Goal: Task Accomplishment & Management: Use online tool/utility

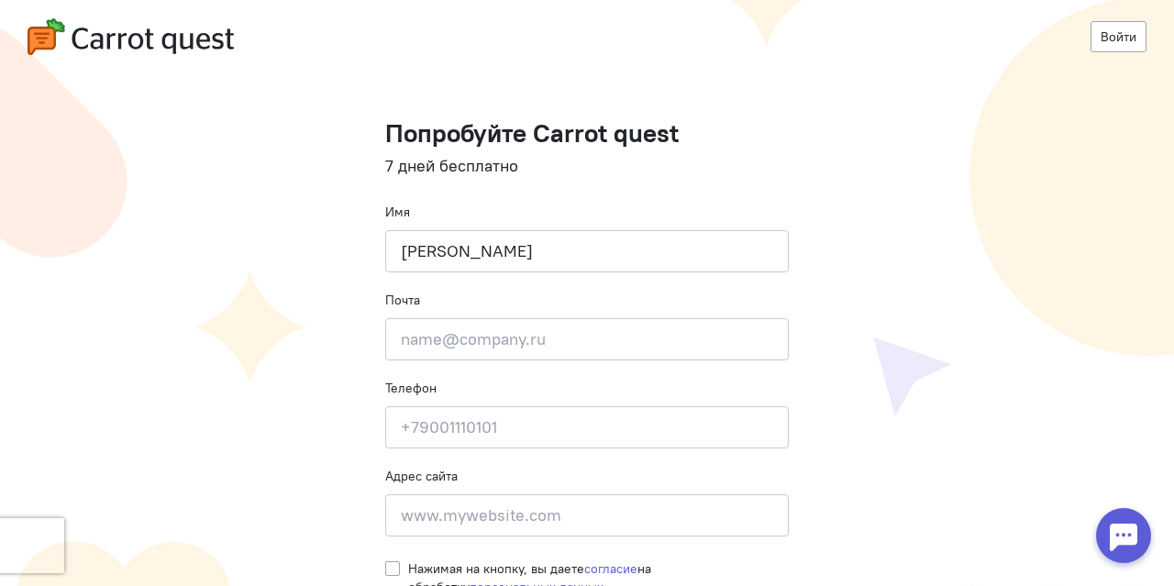
type input "[PERSON_NAME]"
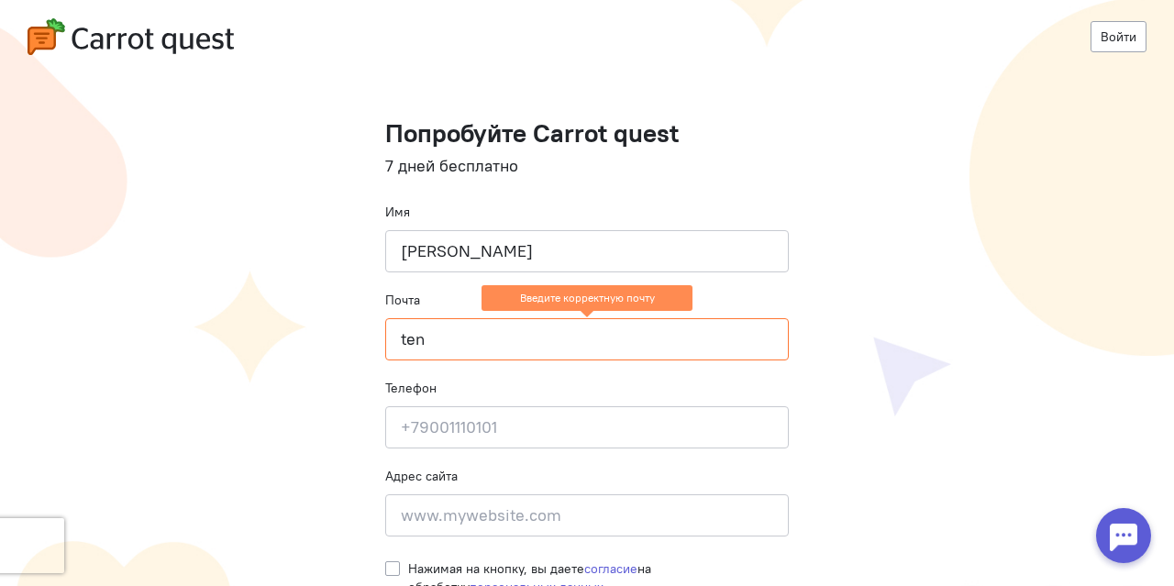
drag, startPoint x: 452, startPoint y: 339, endPoint x: 356, endPoint y: 341, distance: 96.4
click at [356, 341] on cq-registration "Войти Попробуйте Carrot quest 7 дней бесплатно Имя [PERSON_NAME] Почта ten Введ…" at bounding box center [587, 330] width 1174 height 661
paste input "[EMAIL_ADDRESS][DOMAIN_NAME]"
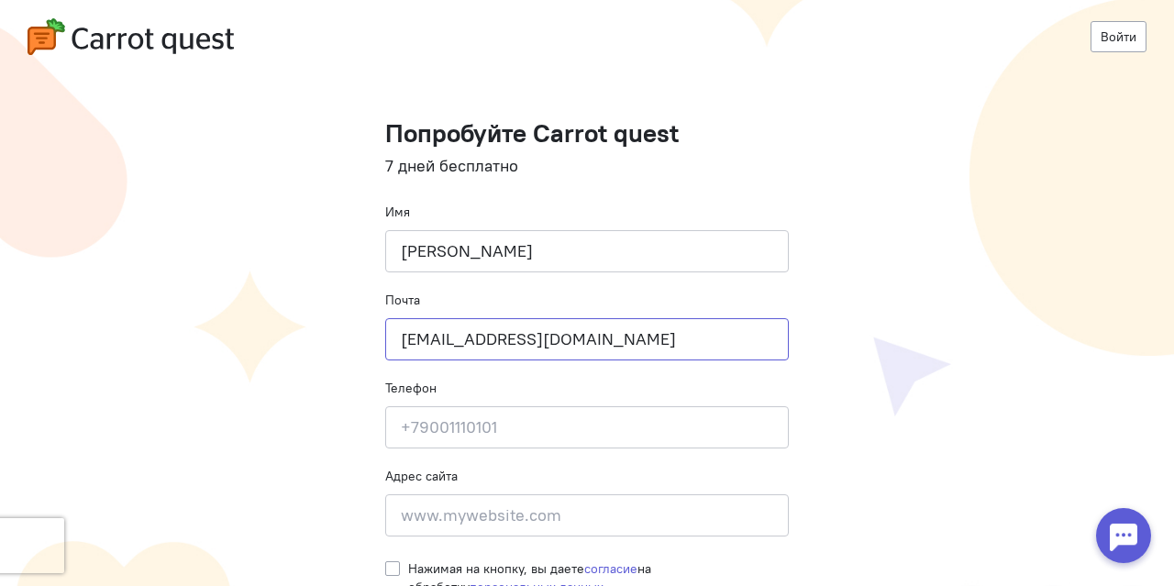
type input "[EMAIL_ADDRESS][DOMAIN_NAME]"
click at [490, 430] on input at bounding box center [587, 427] width 404 height 42
type input "[PHONE_NUMBER]"
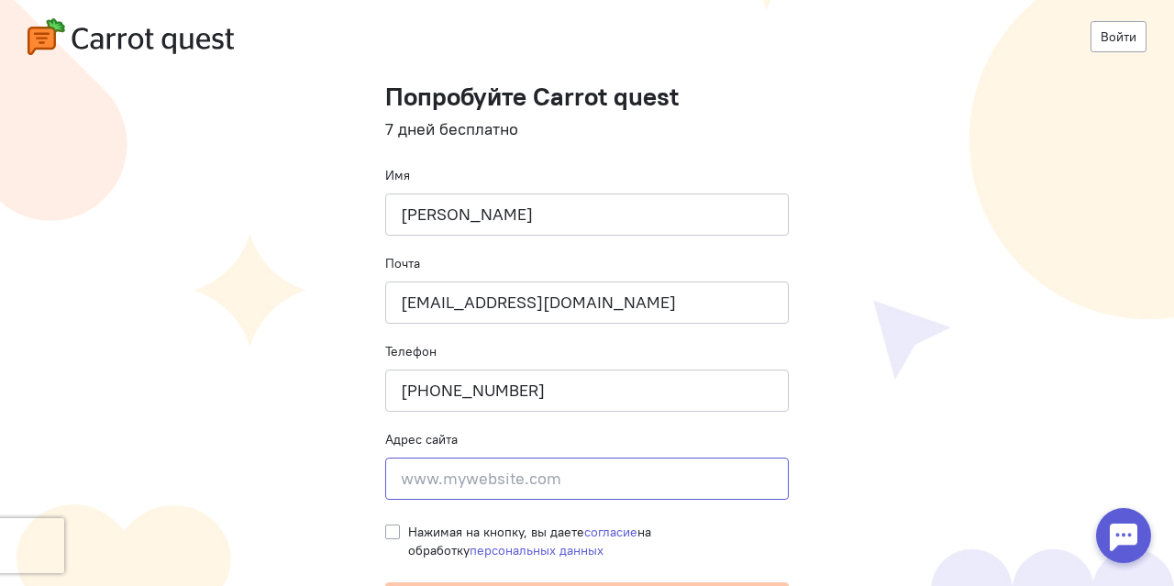
scroll to position [73, 0]
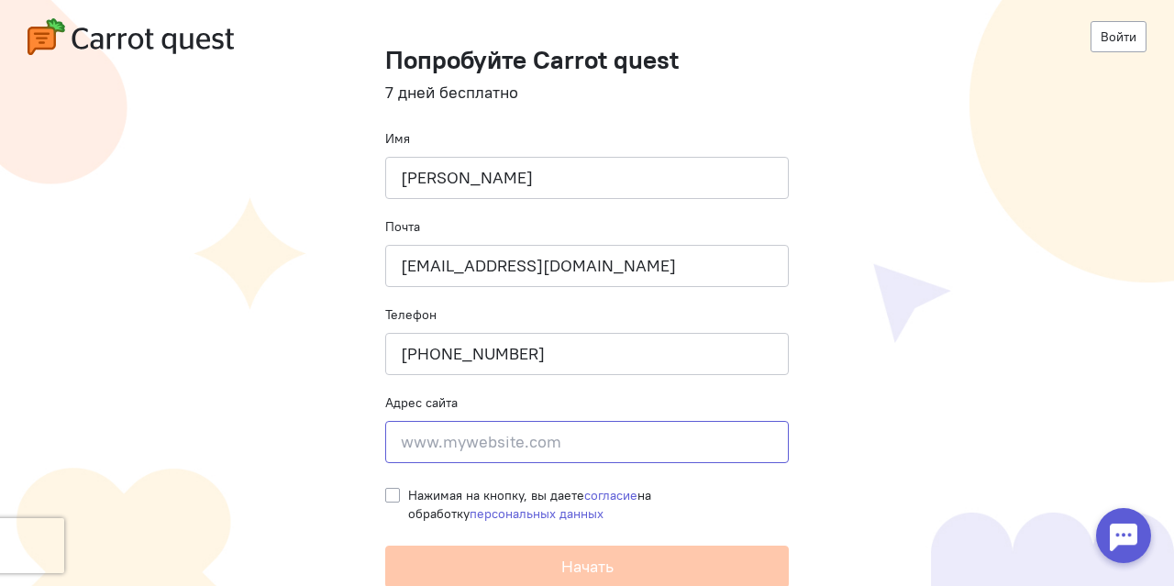
click at [495, 421] on input at bounding box center [587, 442] width 404 height 42
paste input "[URL][DOMAIN_NAME]"
type input "[URL][DOMAIN_NAME]"
click at [408, 489] on label "Нажимая на кнопку, вы даете согласие на обработку персональных данных" at bounding box center [598, 504] width 381 height 37
click at [391, 489] on input "Нажимая на кнопку, вы даете согласие на обработку персональных данных" at bounding box center [392, 494] width 15 height 17
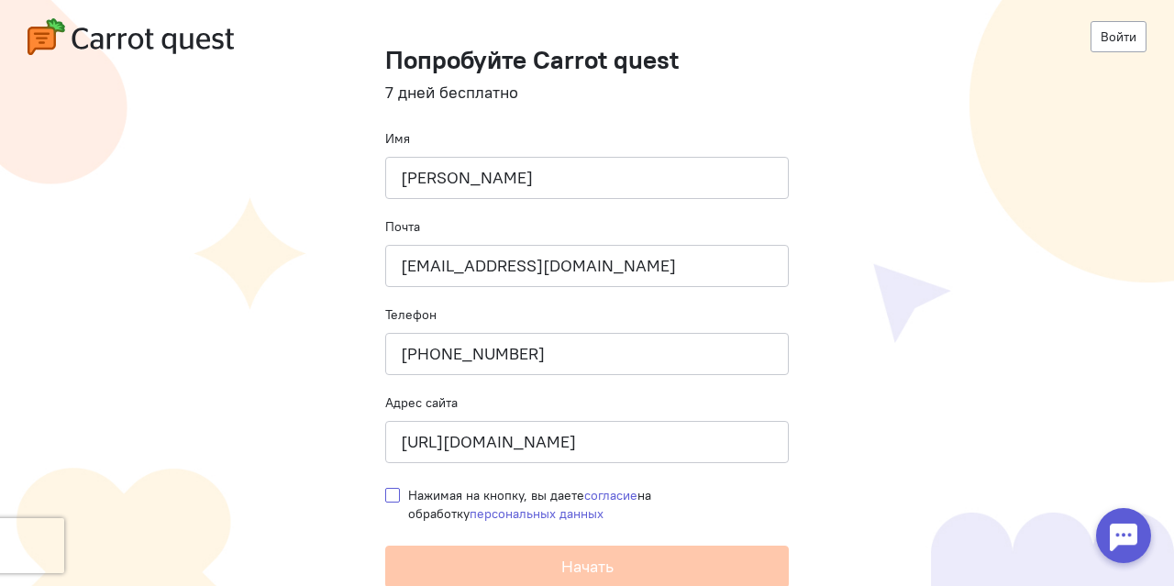
checkbox input "true"
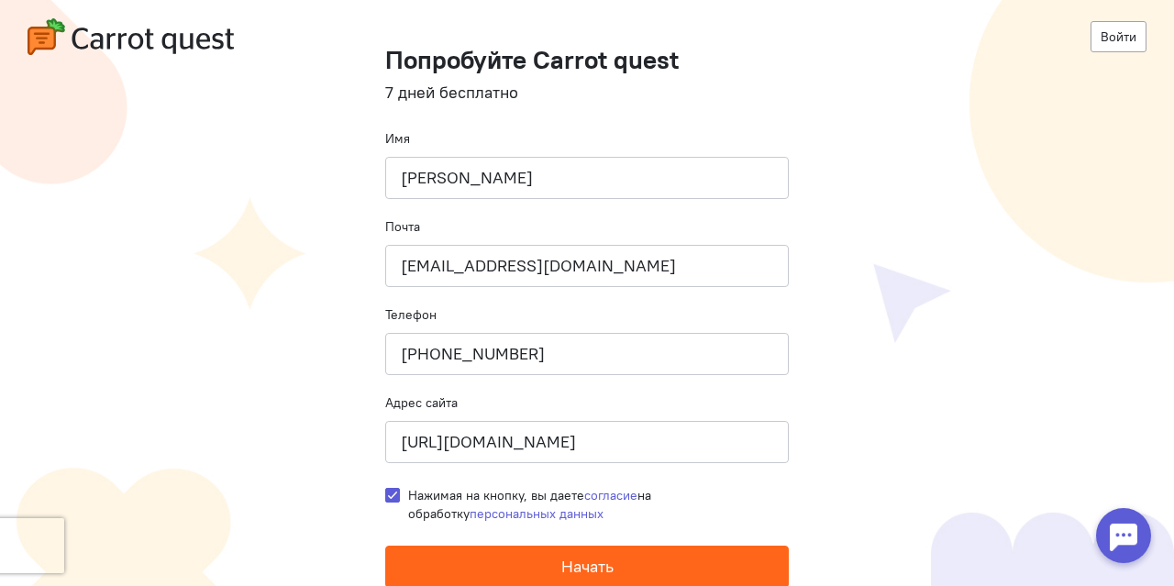
click at [565, 567] on span "Начать" at bounding box center [587, 566] width 52 height 21
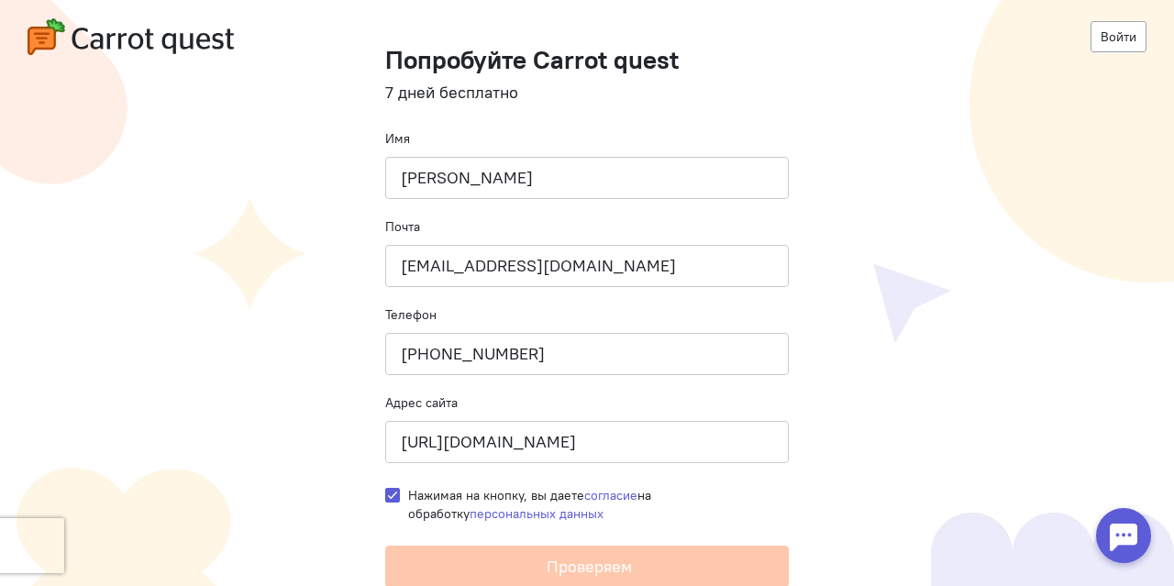
scroll to position [0, 0]
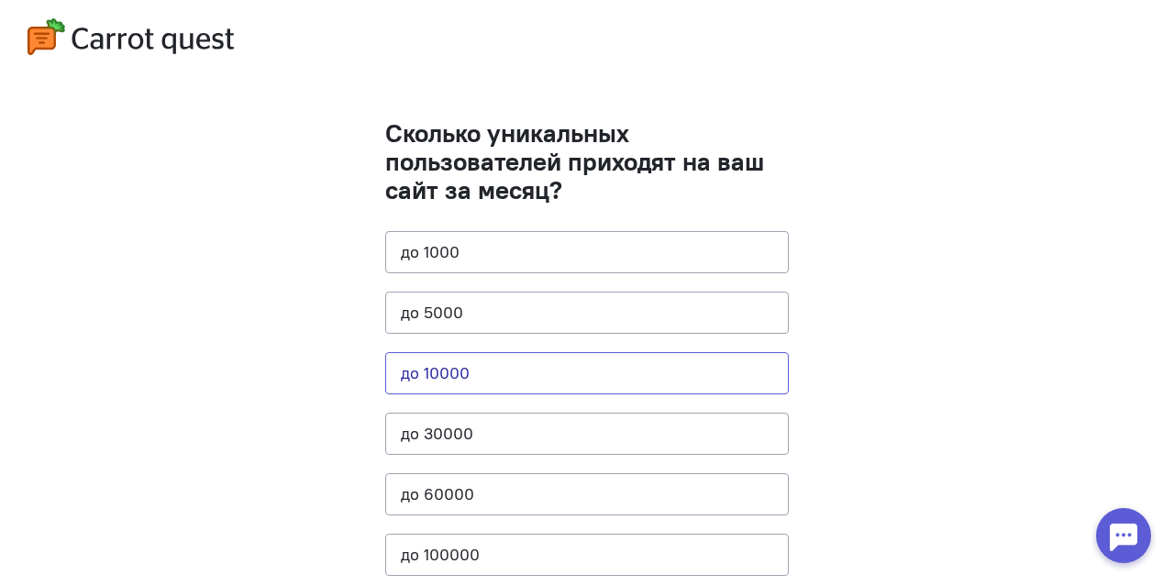
click at [467, 359] on button "до 10000" at bounding box center [587, 373] width 404 height 42
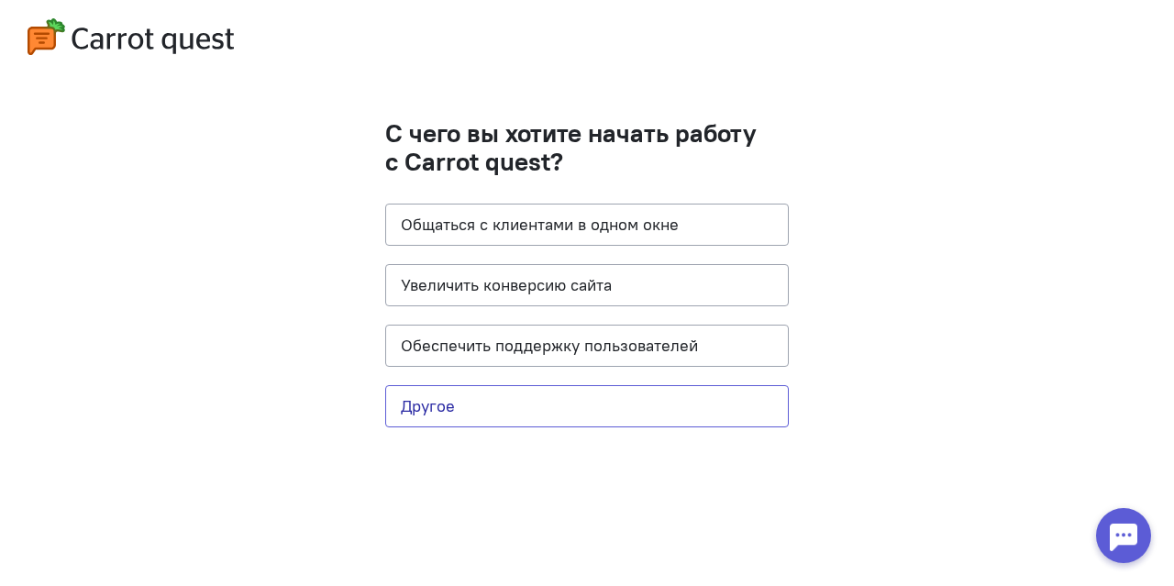
click at [470, 408] on button "Другое" at bounding box center [587, 406] width 404 height 42
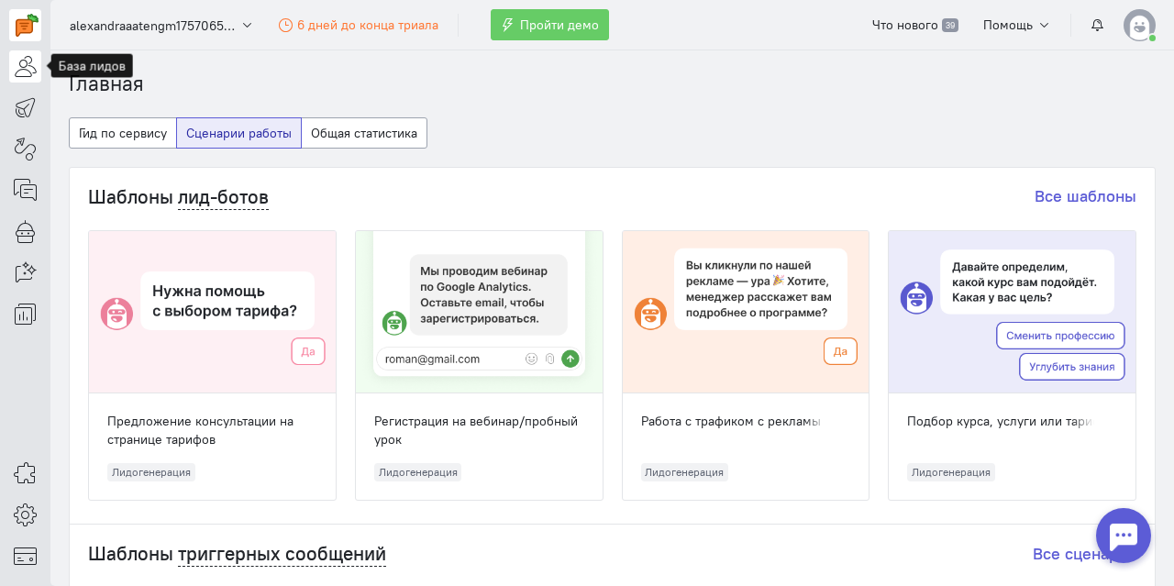
click at [39, 65] on link at bounding box center [25, 66] width 32 height 32
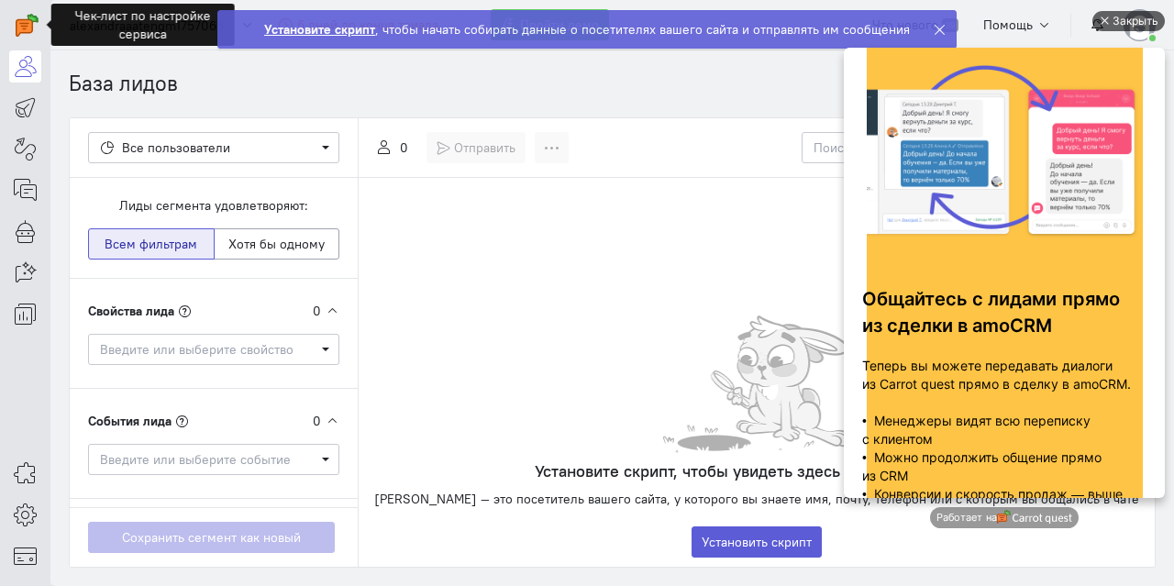
click at [1125, 17] on div "Закрыть" at bounding box center [1136, 21] width 46 height 20
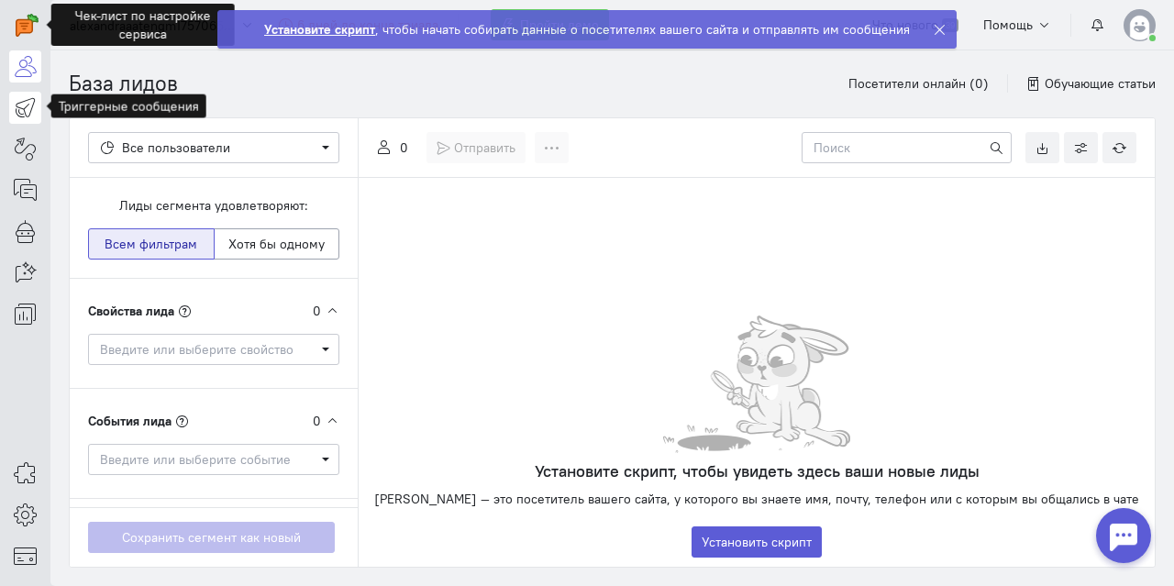
click at [15, 108] on icon at bounding box center [25, 107] width 23 height 22
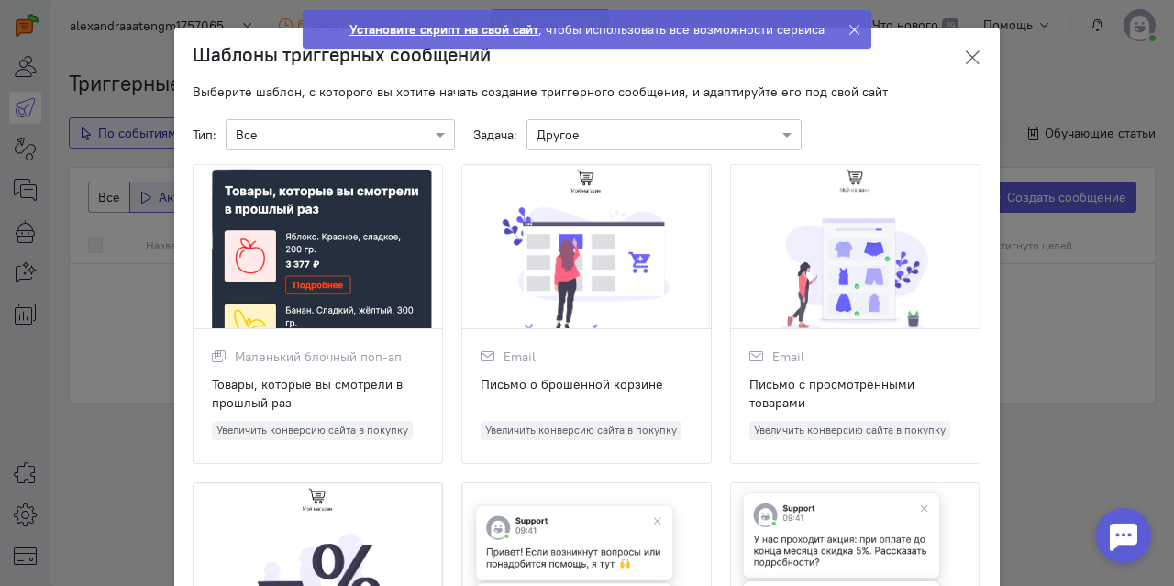
click at [974, 50] on button at bounding box center [972, 57] width 55 height 43
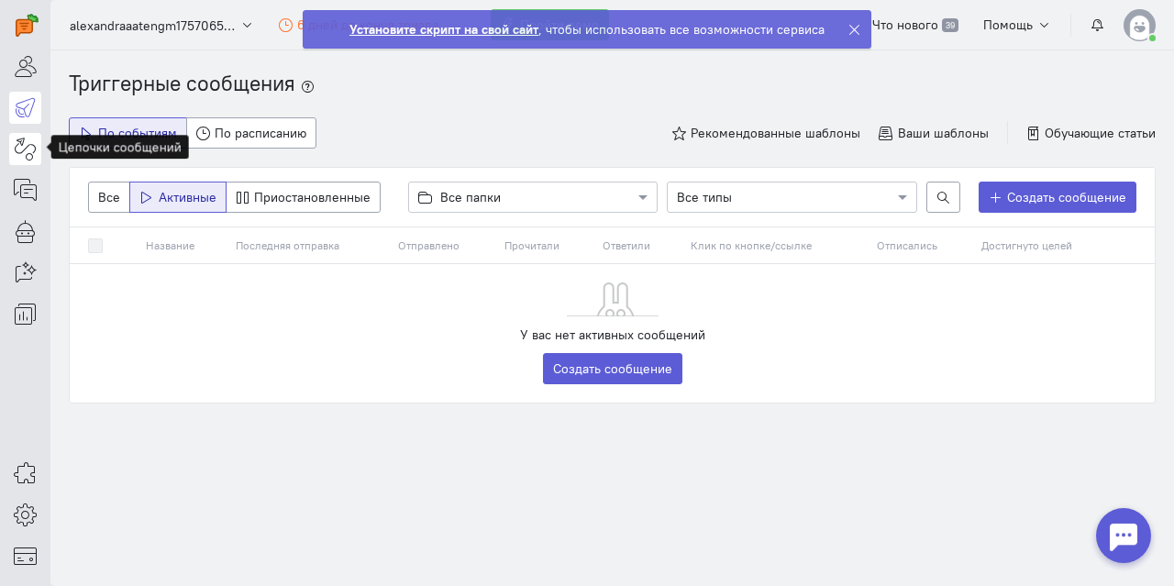
click at [22, 146] on icon at bounding box center [25, 149] width 23 height 22
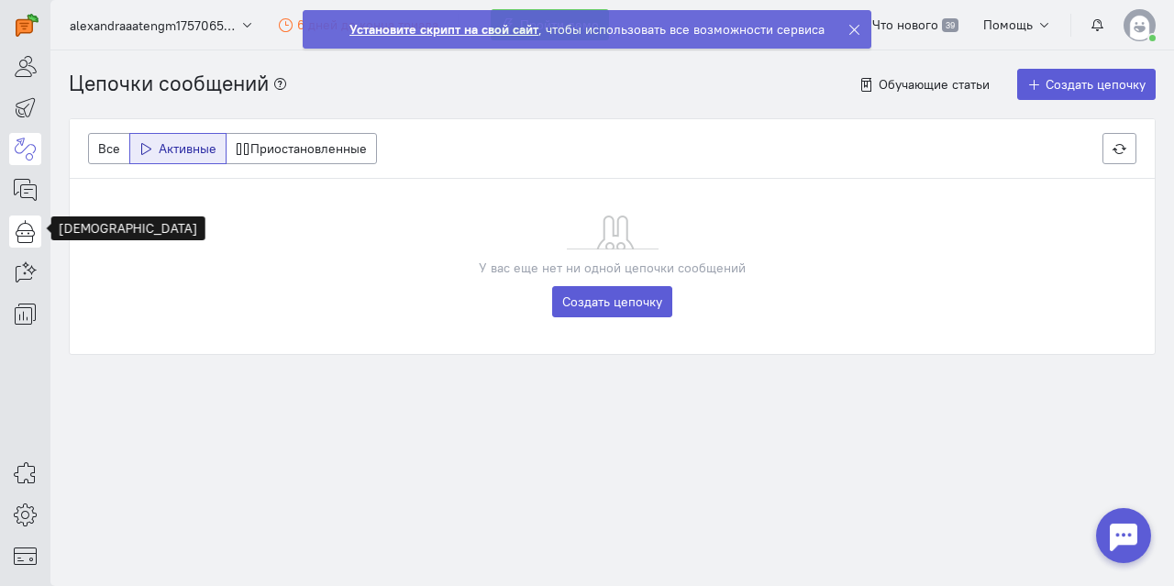
click at [34, 233] on icon at bounding box center [25, 231] width 23 height 22
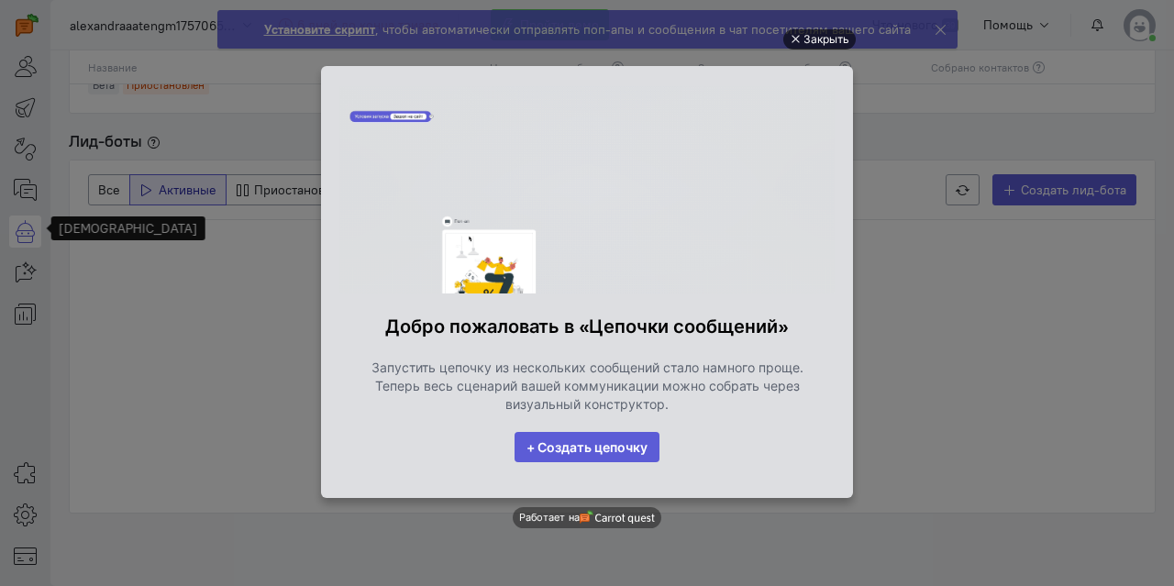
click at [825, 38] on div "Закрыть" at bounding box center [827, 39] width 46 height 20
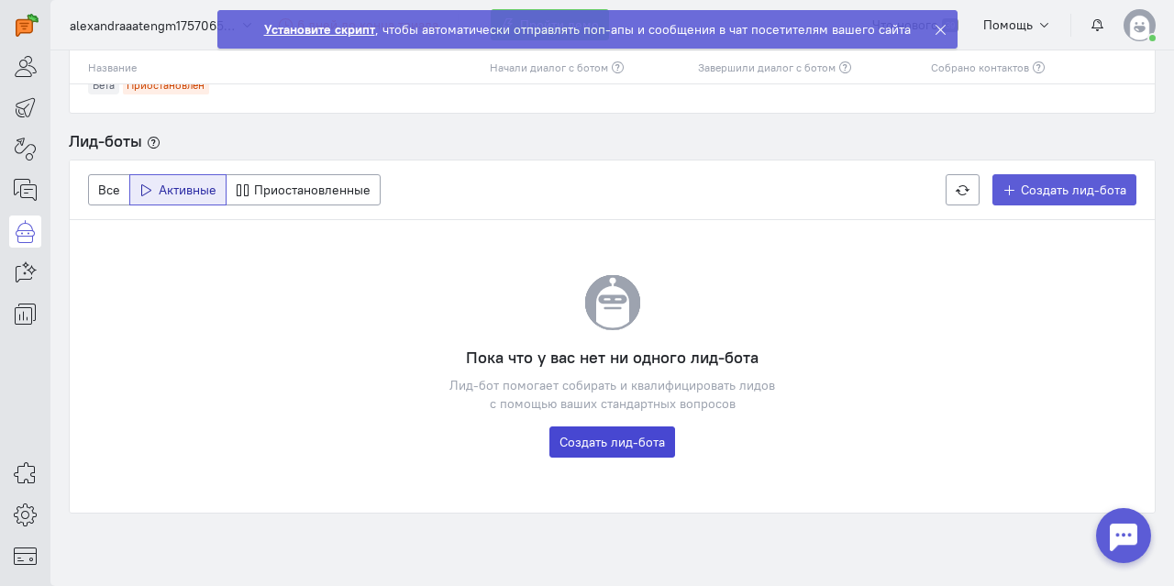
click at [646, 443] on link "Создать лид-бота" at bounding box center [613, 442] width 126 height 31
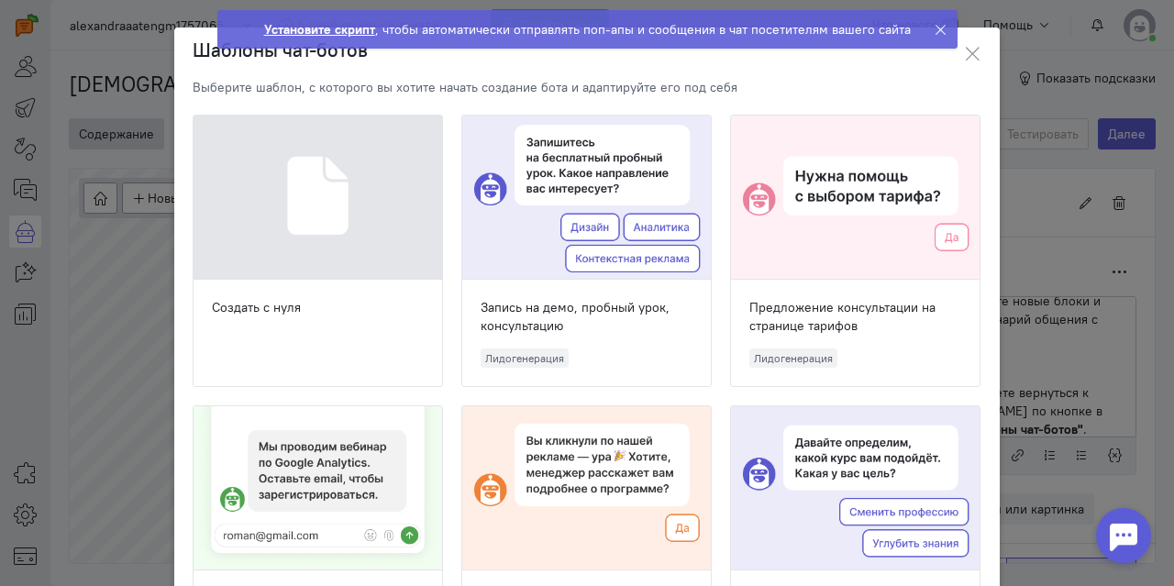
click at [353, 518] on div at bounding box center [318, 488] width 249 height 164
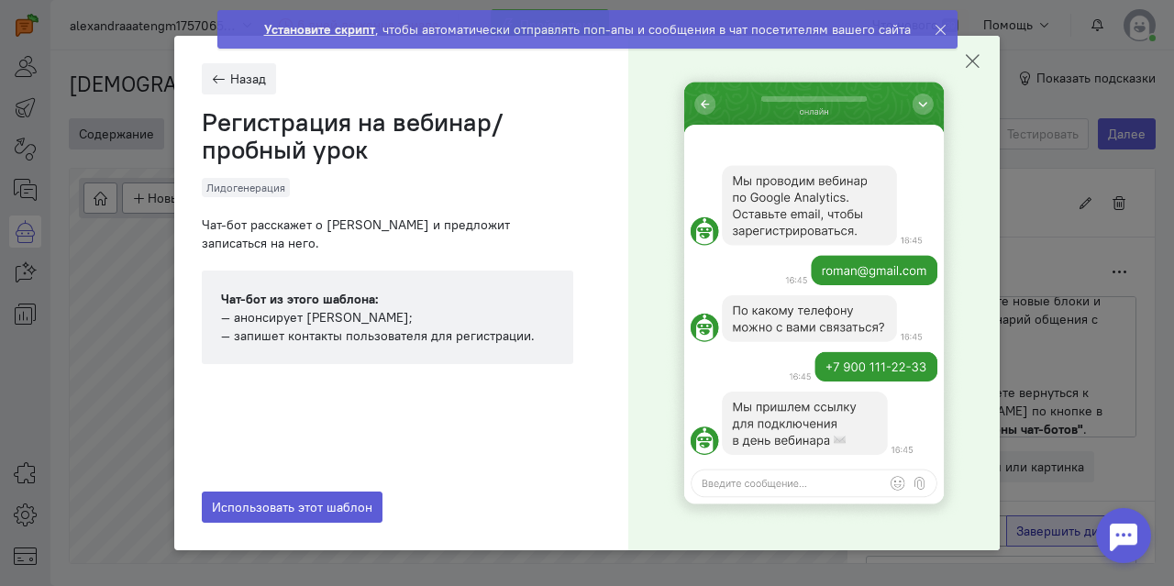
click at [969, 63] on icon at bounding box center [972, 61] width 18 height 18
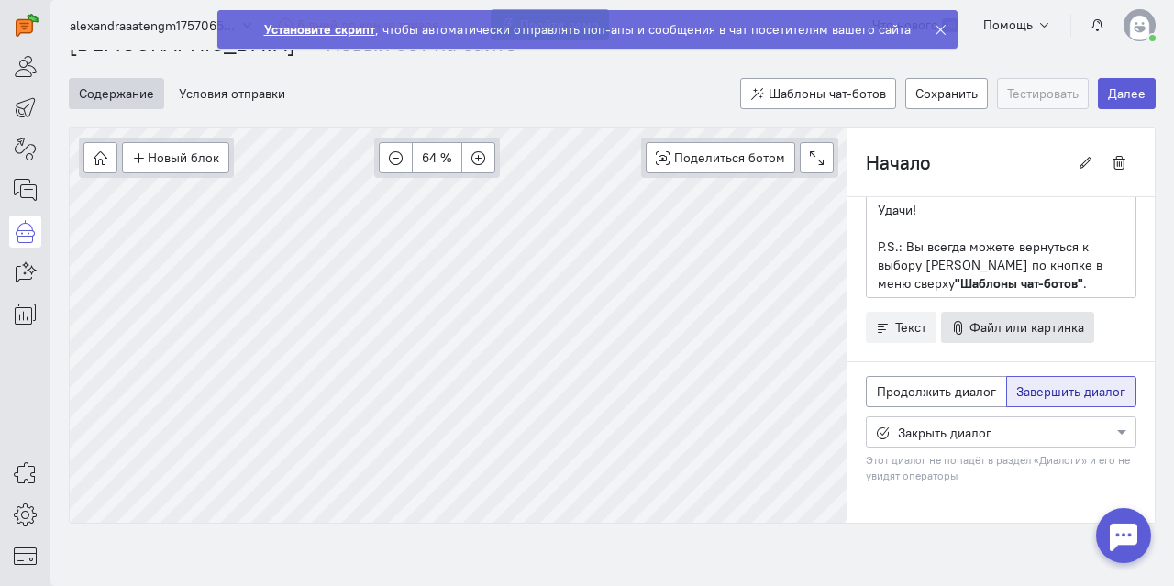
scroll to position [106, 0]
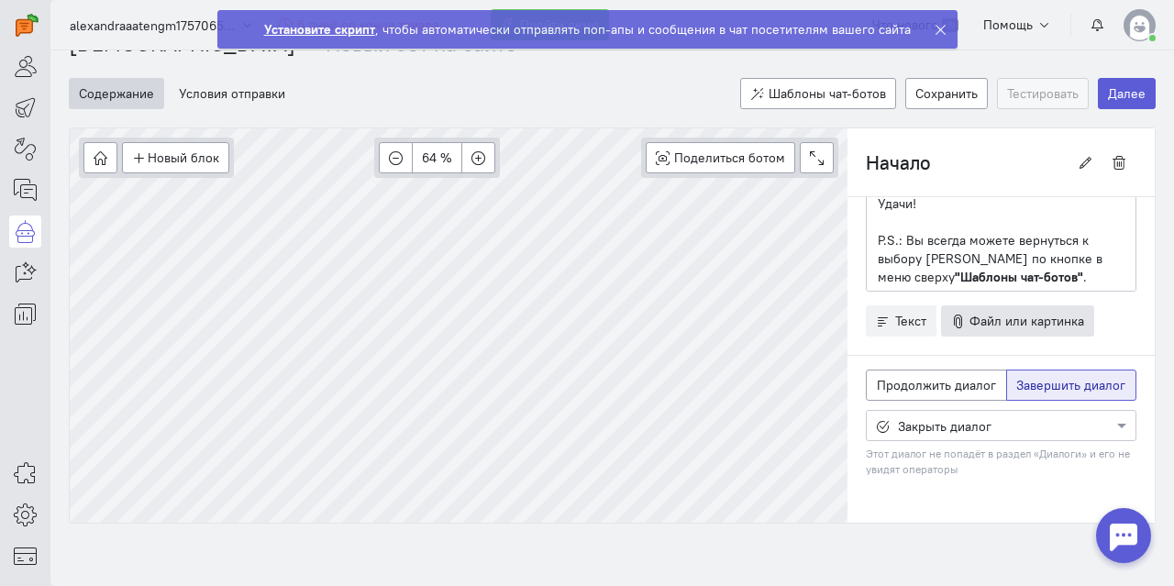
click at [1029, 306] on button "Файл или картинка" at bounding box center [1018, 321] width 154 height 31
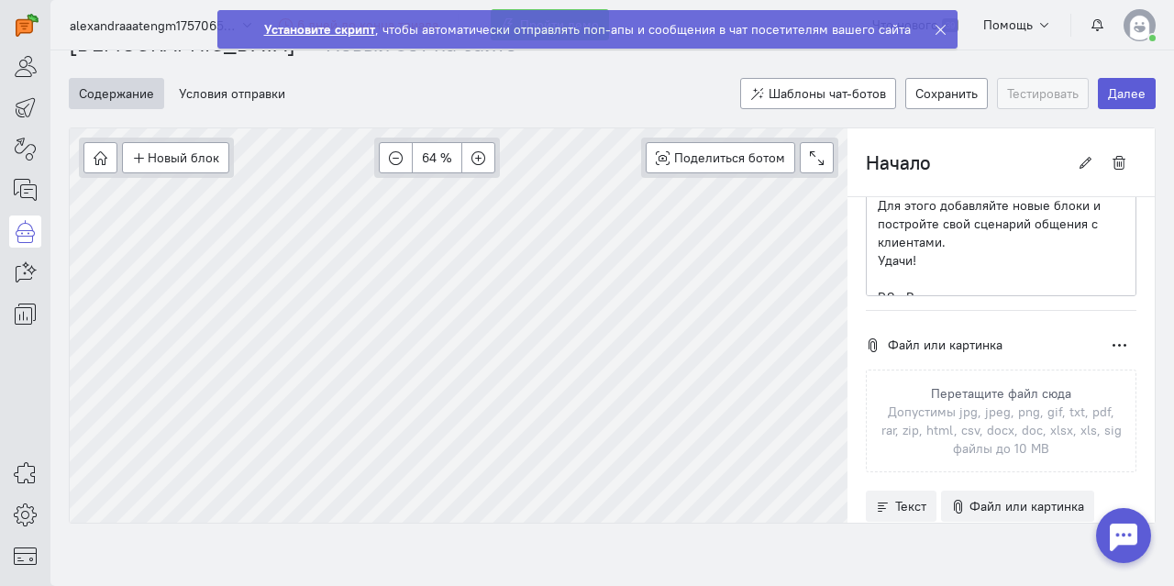
scroll to position [0, 0]
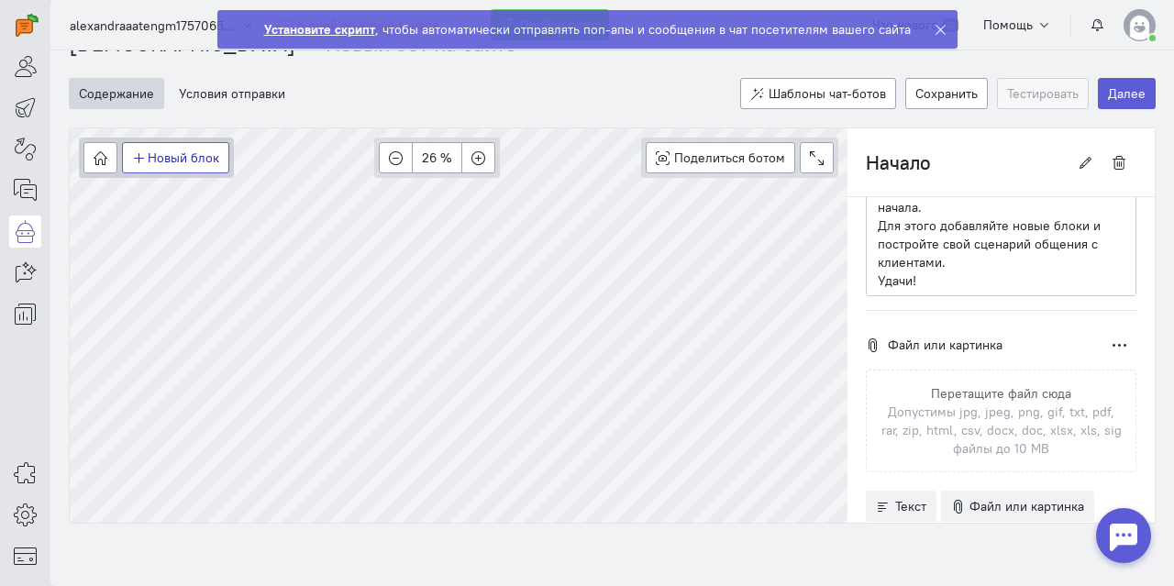
click at [193, 151] on button "Новый блок" at bounding box center [175, 157] width 107 height 31
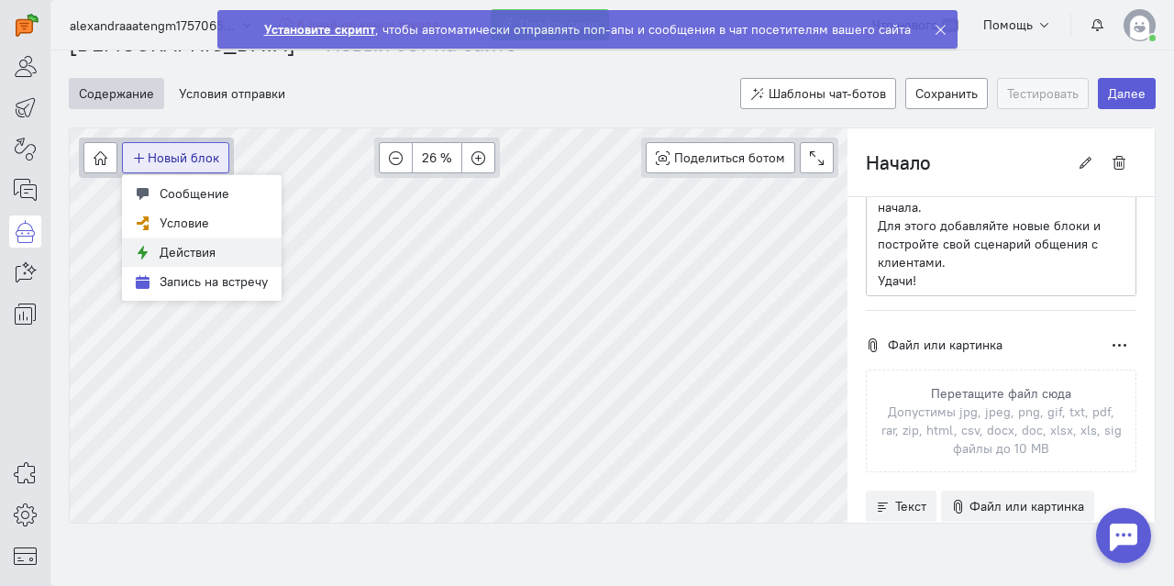
click at [201, 257] on span "Действия" at bounding box center [188, 252] width 56 height 17
type input "Действие"
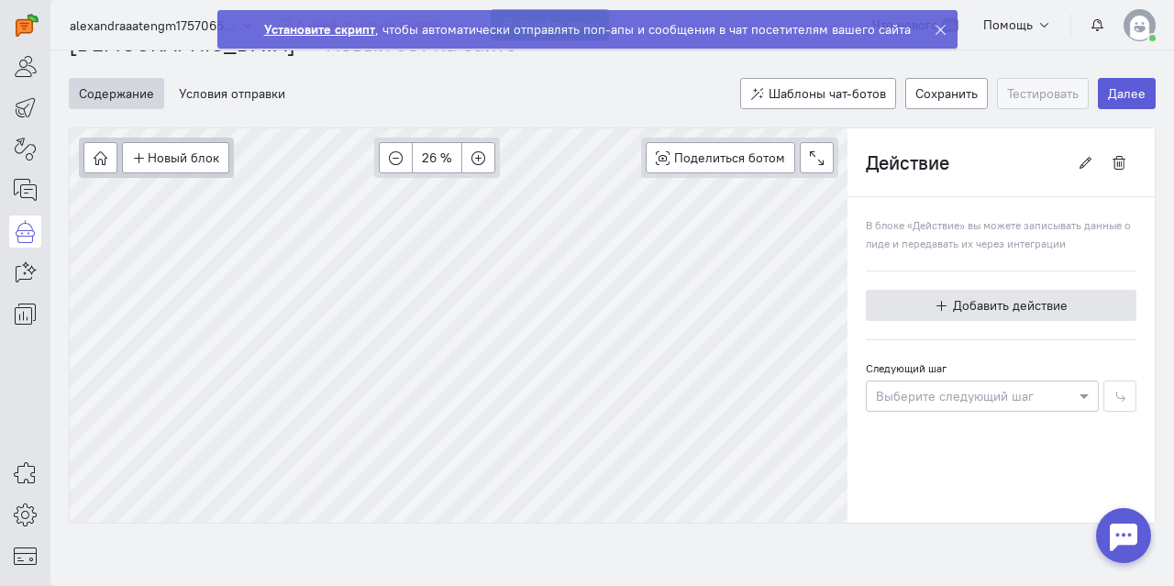
click at [1023, 292] on button "Добавить действие" at bounding box center [1001, 305] width 271 height 31
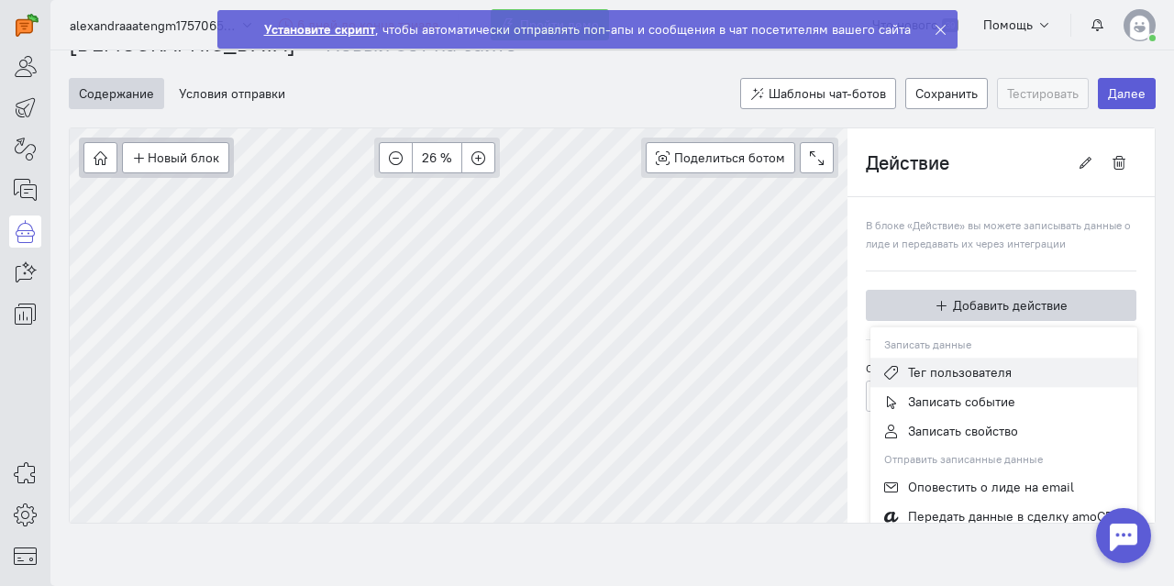
scroll to position [11, 0]
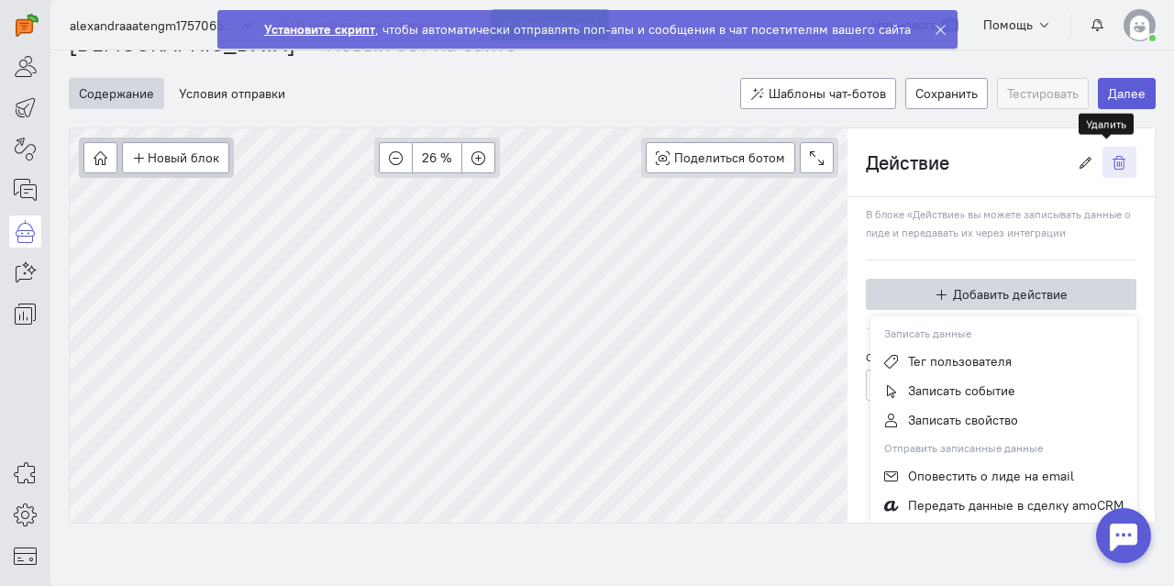
click at [1113, 159] on icon "button" at bounding box center [1120, 163] width 14 height 14
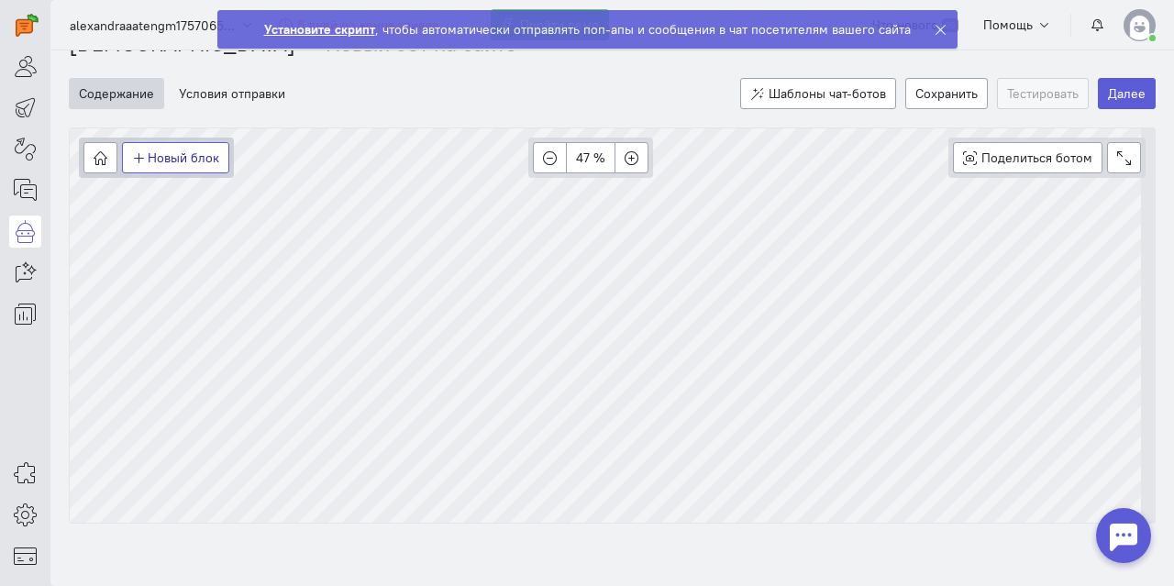
click at [152, 159] on button "Новый блок" at bounding box center [175, 157] width 107 height 31
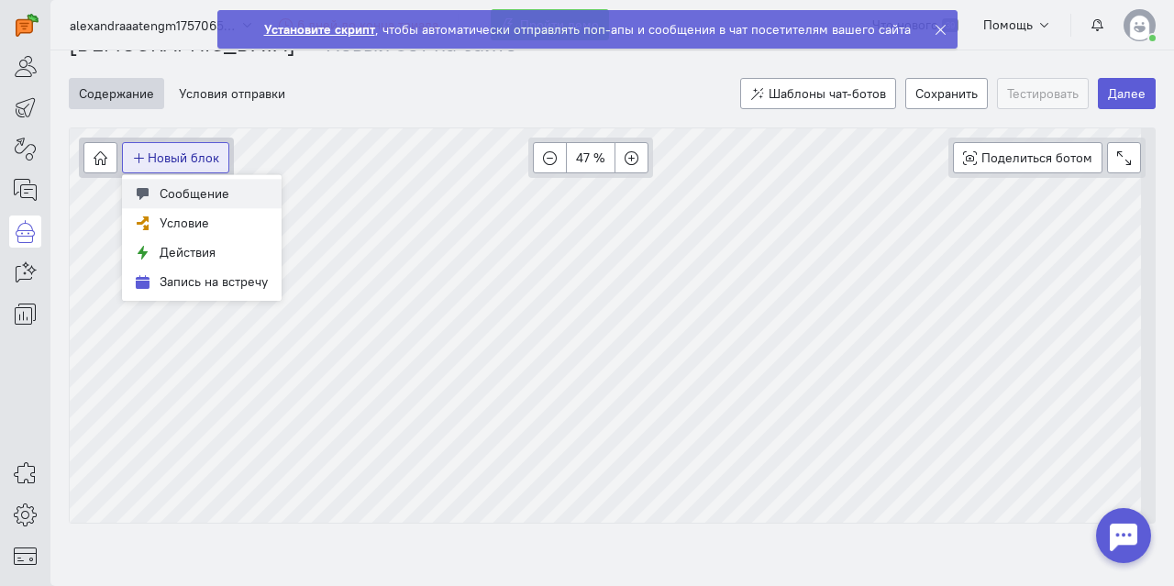
click at [182, 201] on button "Сообщение" at bounding box center [202, 193] width 160 height 29
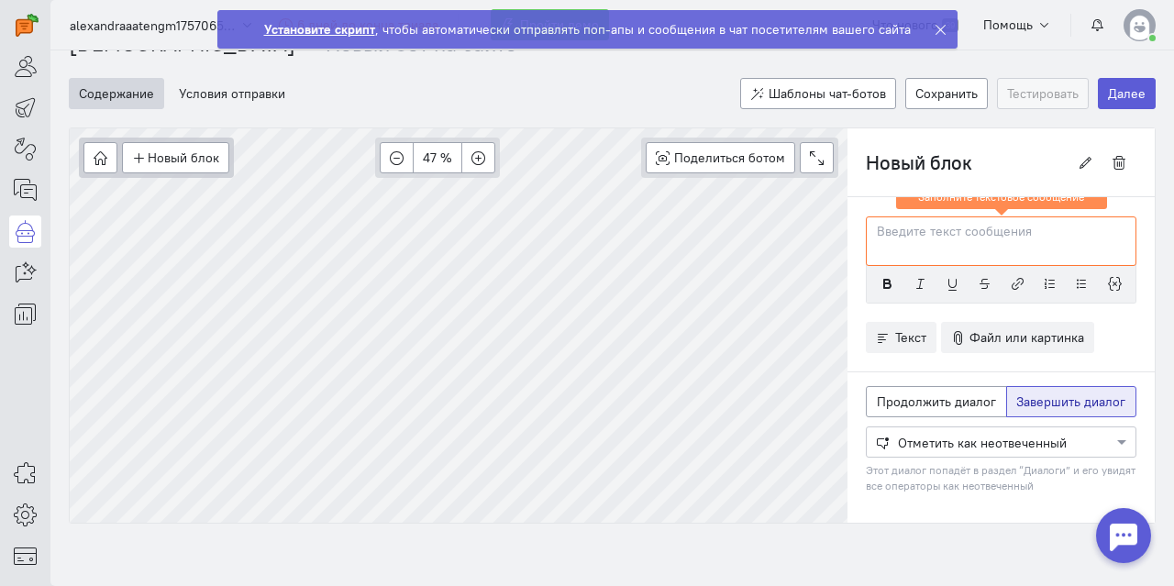
scroll to position [55, 0]
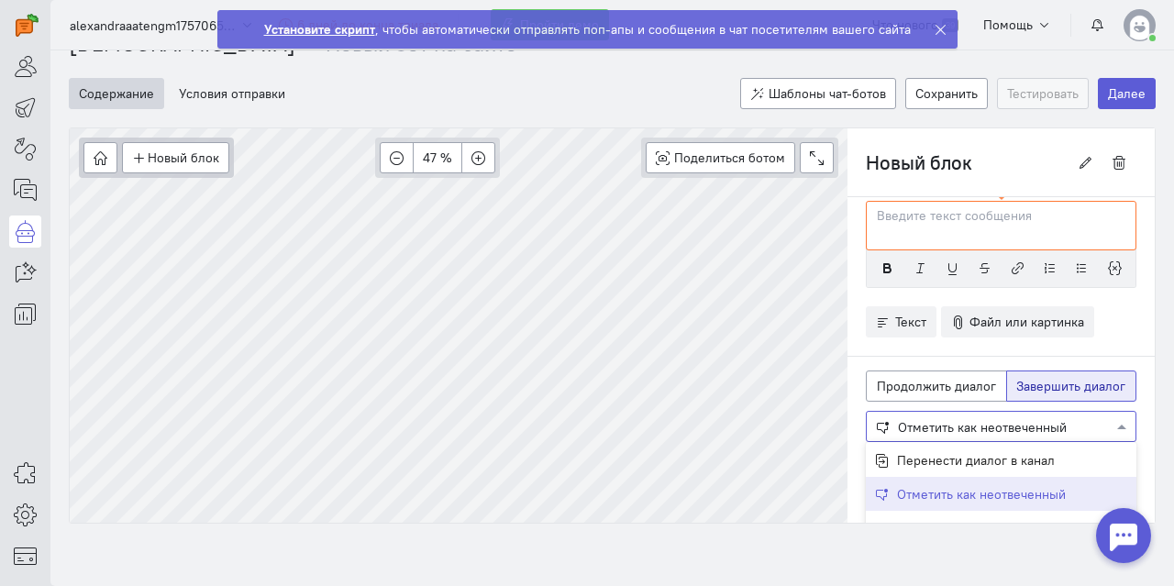
click at [989, 426] on div at bounding box center [1001, 426] width 269 height 18
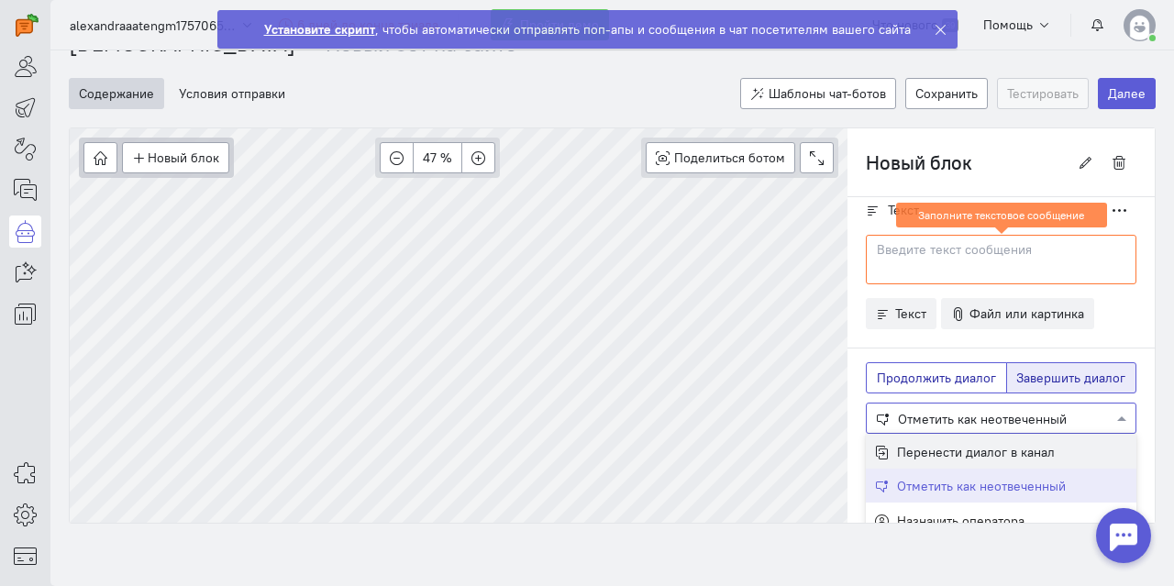
scroll to position [0, 0]
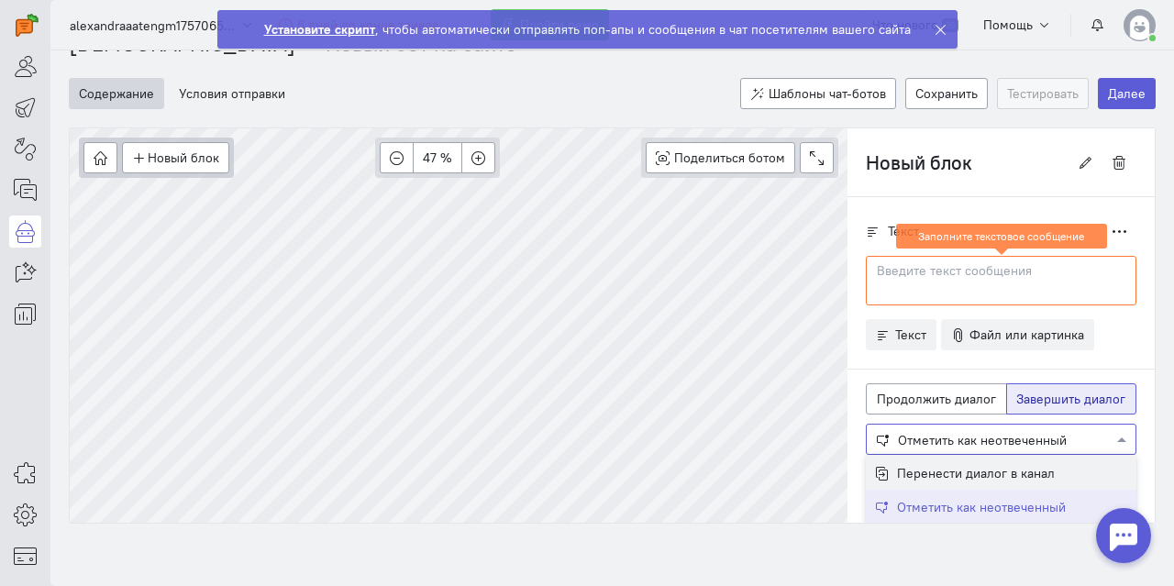
click at [979, 429] on div at bounding box center [1001, 438] width 269 height 18
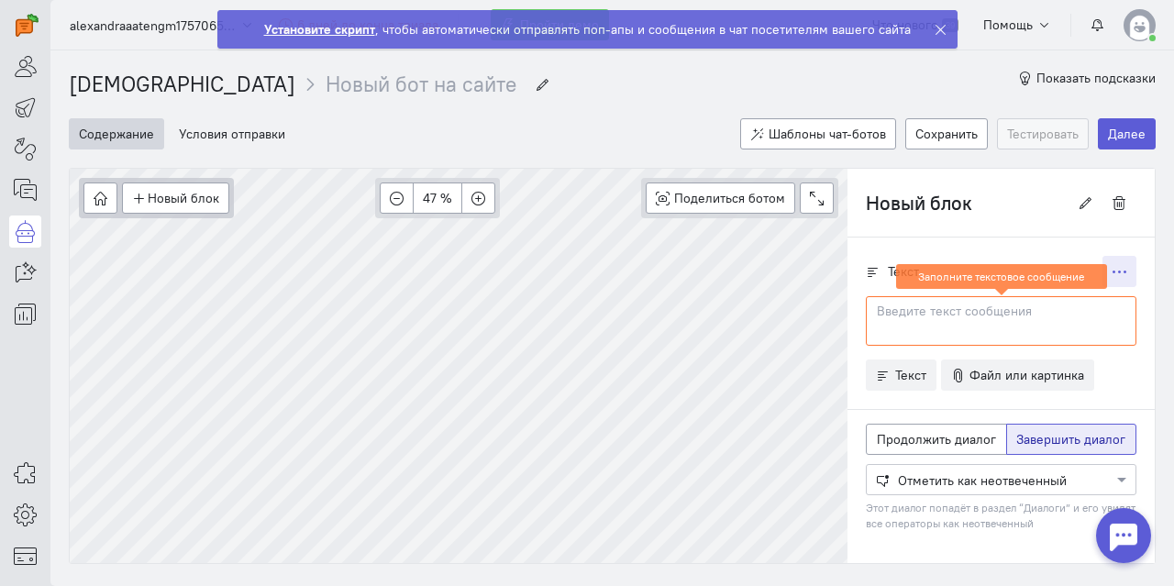
click at [1113, 267] on button "button" at bounding box center [1120, 271] width 34 height 31
click at [1113, 266] on button "button" at bounding box center [1120, 271] width 34 height 31
click at [947, 324] on div at bounding box center [1001, 321] width 271 height 50
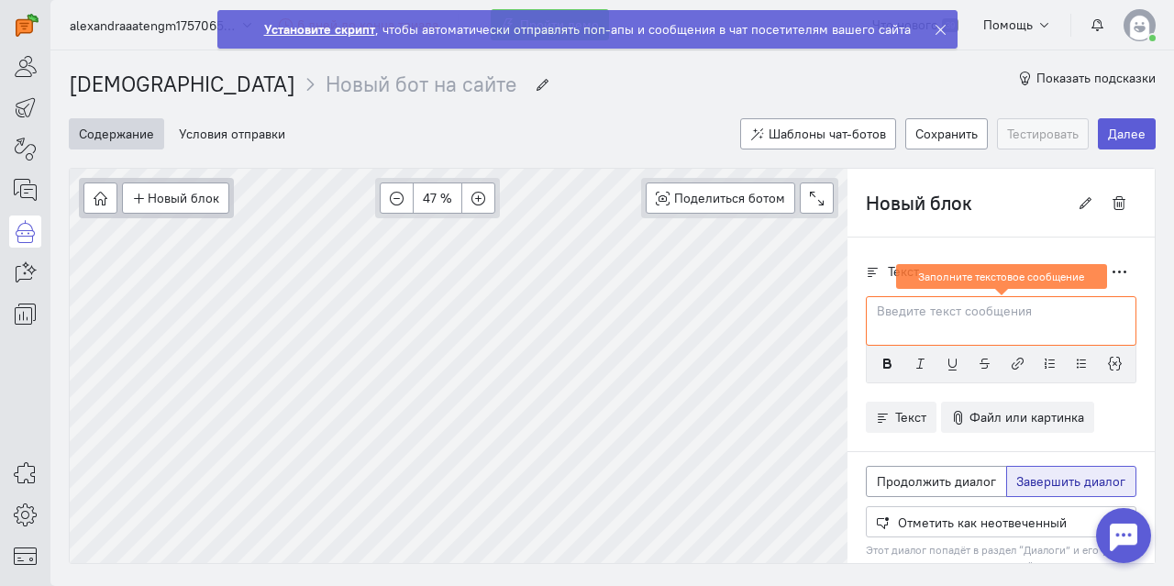
click at [973, 318] on div at bounding box center [1001, 321] width 271 height 50
click at [897, 423] on button "Текст" at bounding box center [901, 417] width 71 height 31
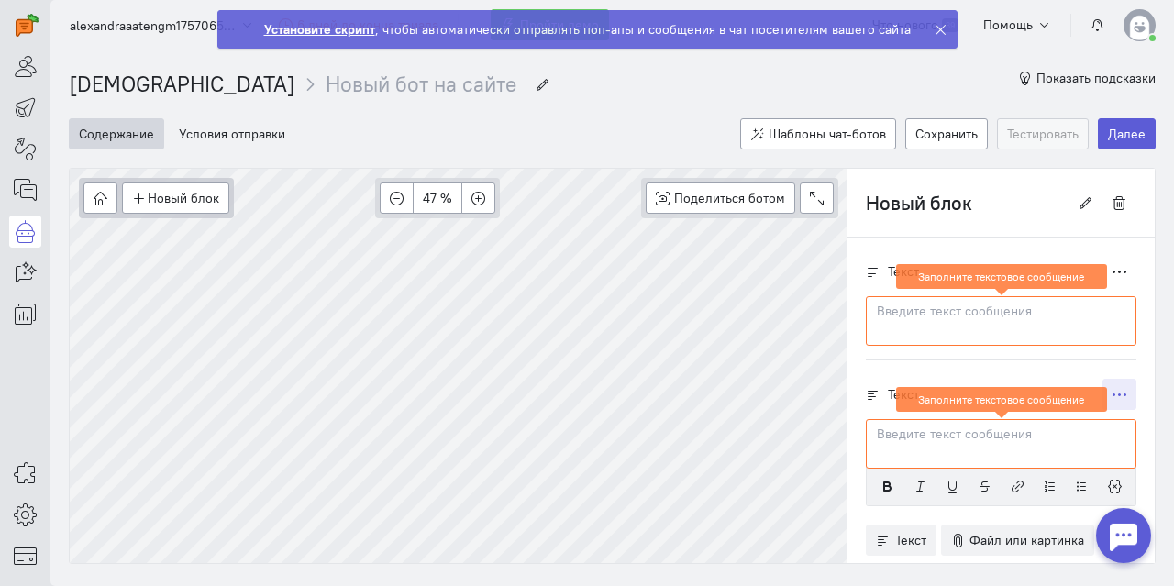
click at [1113, 388] on icon "button" at bounding box center [1120, 395] width 14 height 14
click at [1066, 482] on button "Удалить" at bounding box center [1054, 488] width 167 height 29
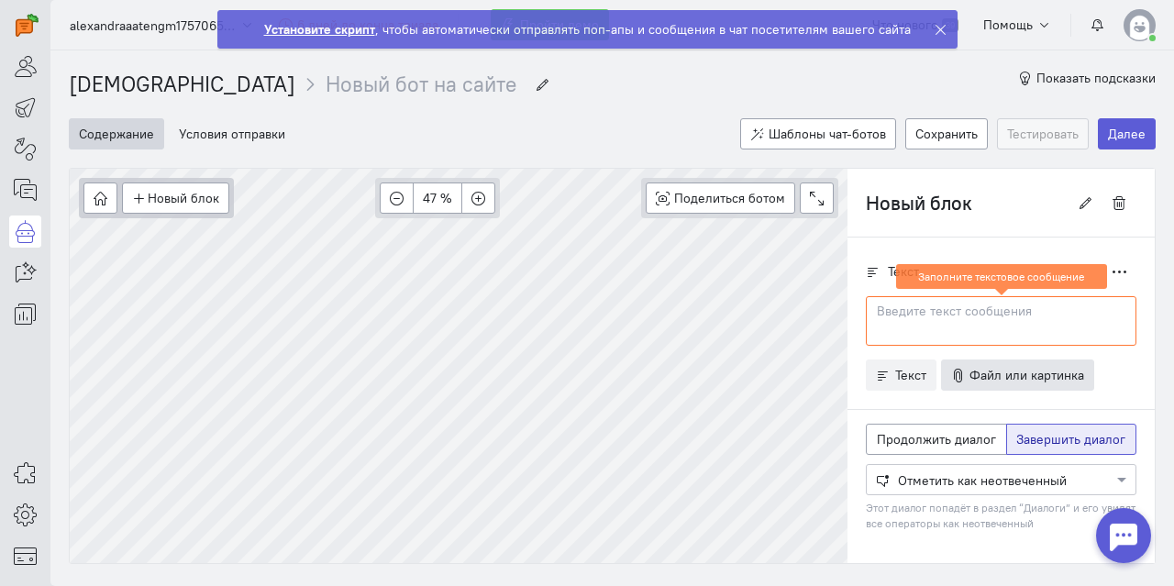
click at [1028, 373] on span "Файл или картинка" at bounding box center [1027, 375] width 115 height 17
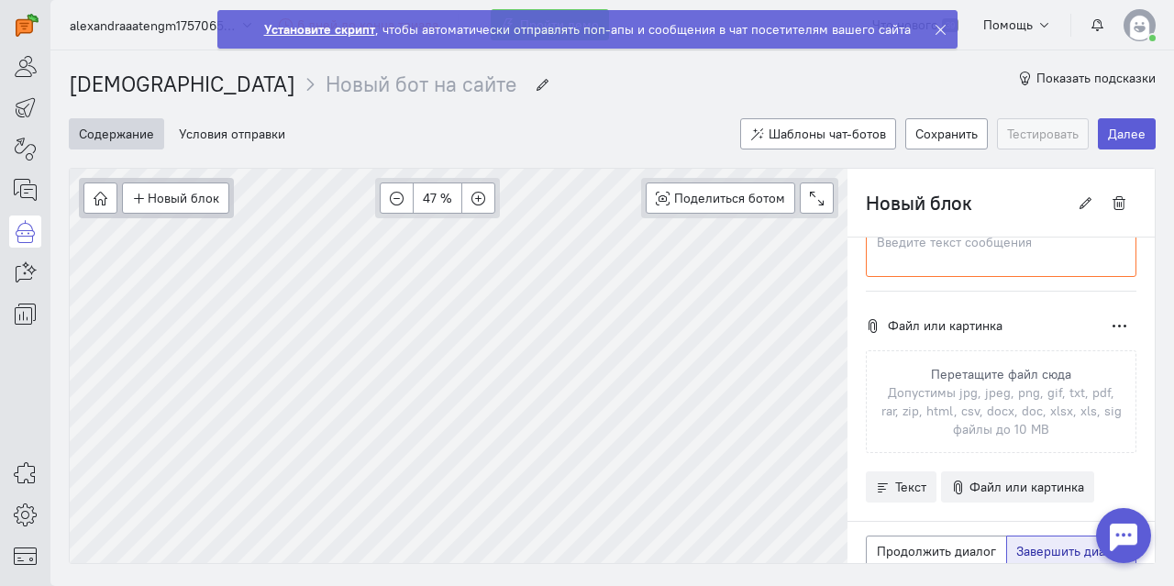
scroll to position [92, 0]
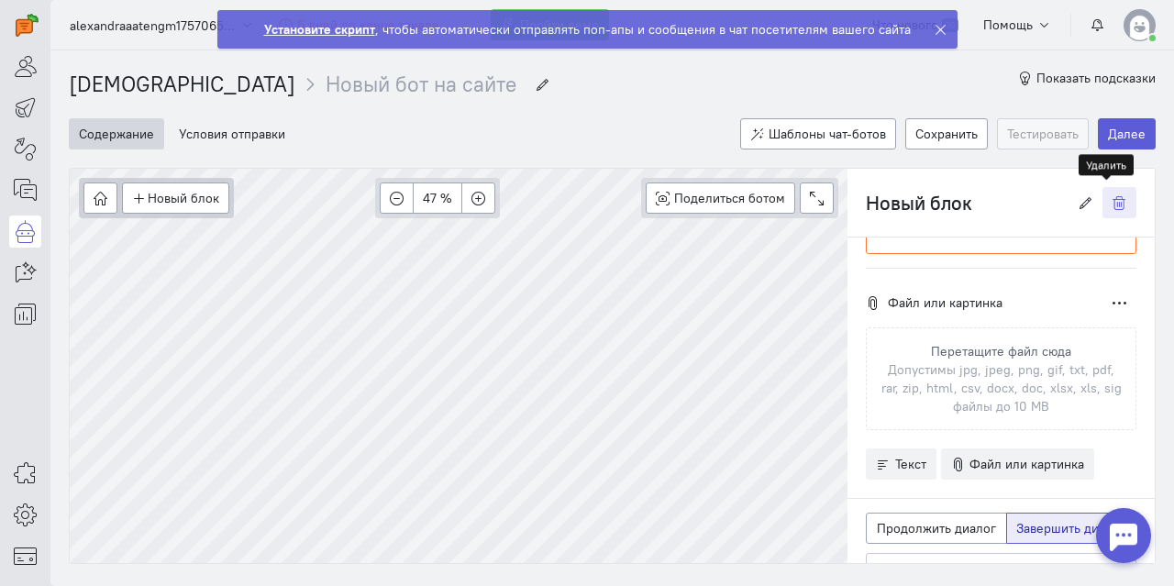
click at [1113, 202] on icon "button" at bounding box center [1120, 203] width 14 height 14
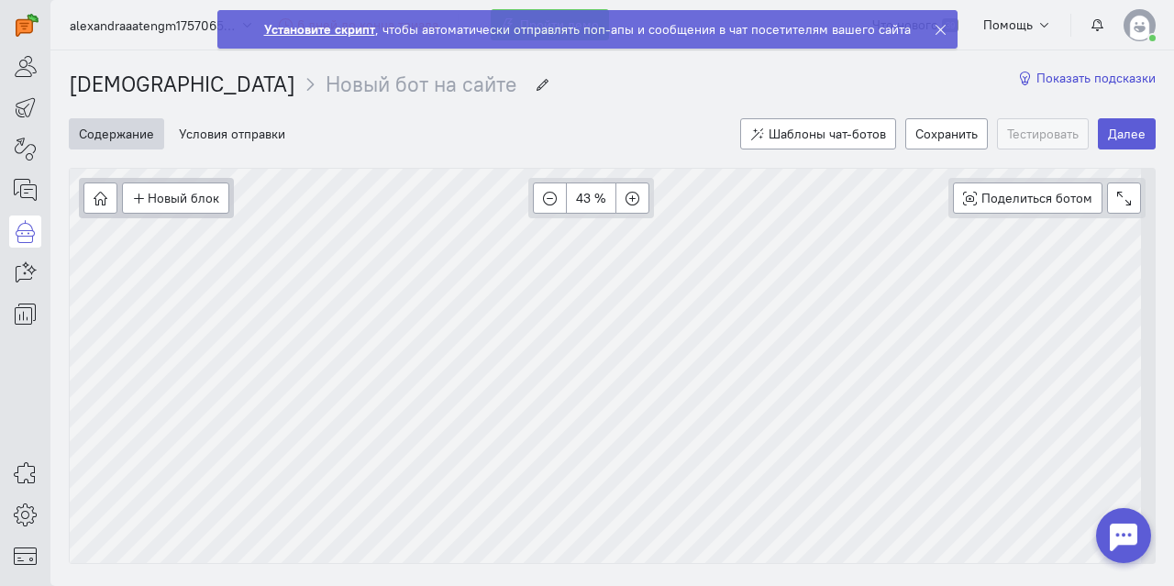
click at [1048, 76] on span "Показать подсказки" at bounding box center [1096, 78] width 119 height 17
click at [934, 31] on icon at bounding box center [941, 30] width 14 height 14
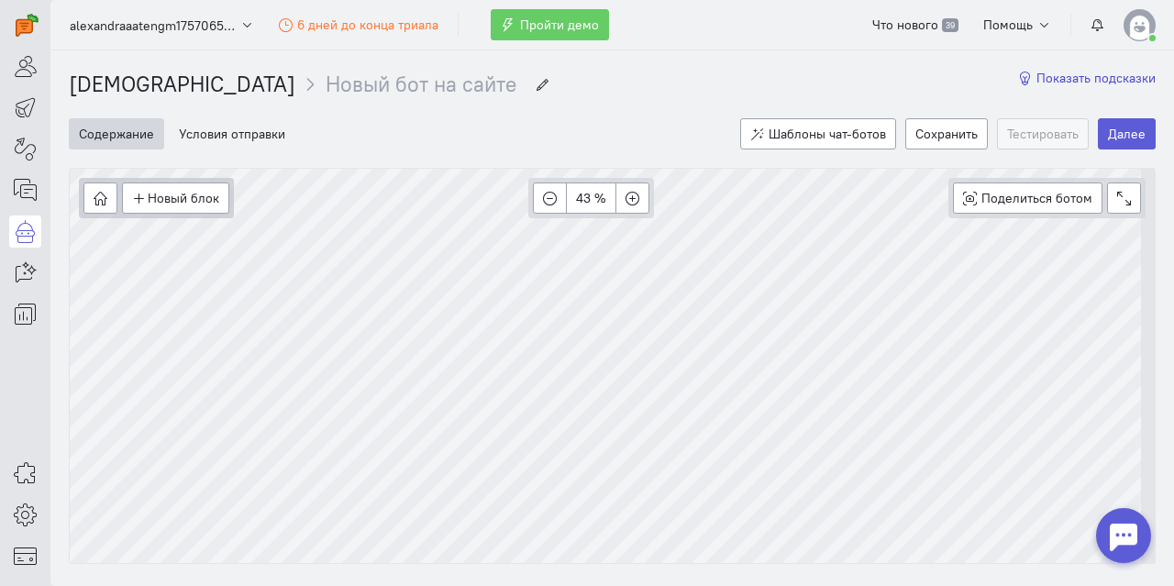
click at [1018, 74] on icon "button" at bounding box center [1025, 79] width 14 height 14
click at [1020, 23] on span "Помощь" at bounding box center [1009, 25] width 50 height 17
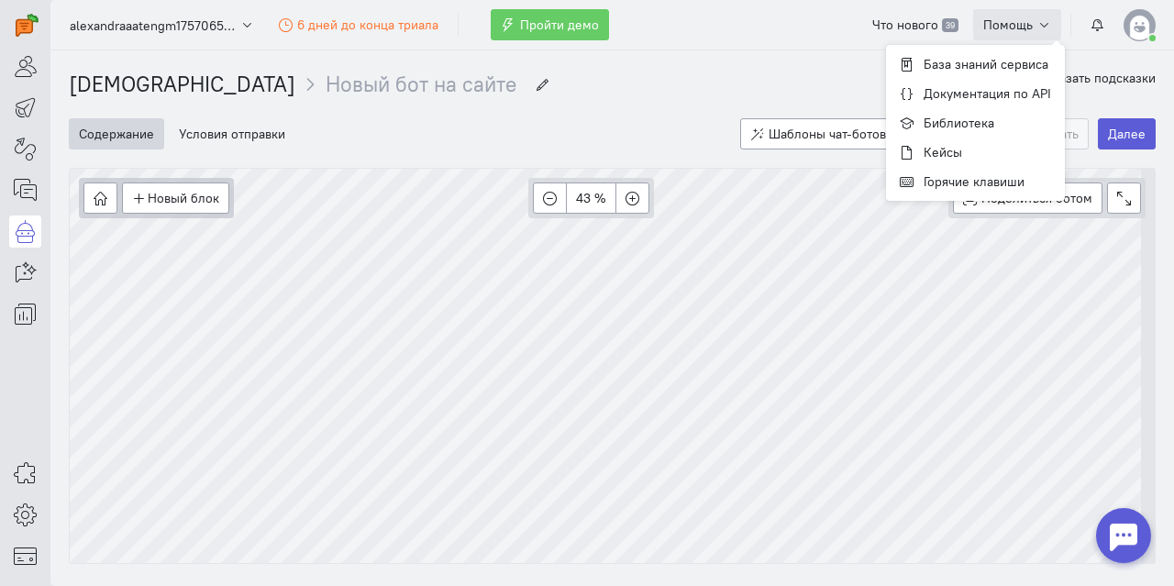
click at [1020, 23] on span "Помощь" at bounding box center [1009, 25] width 50 height 17
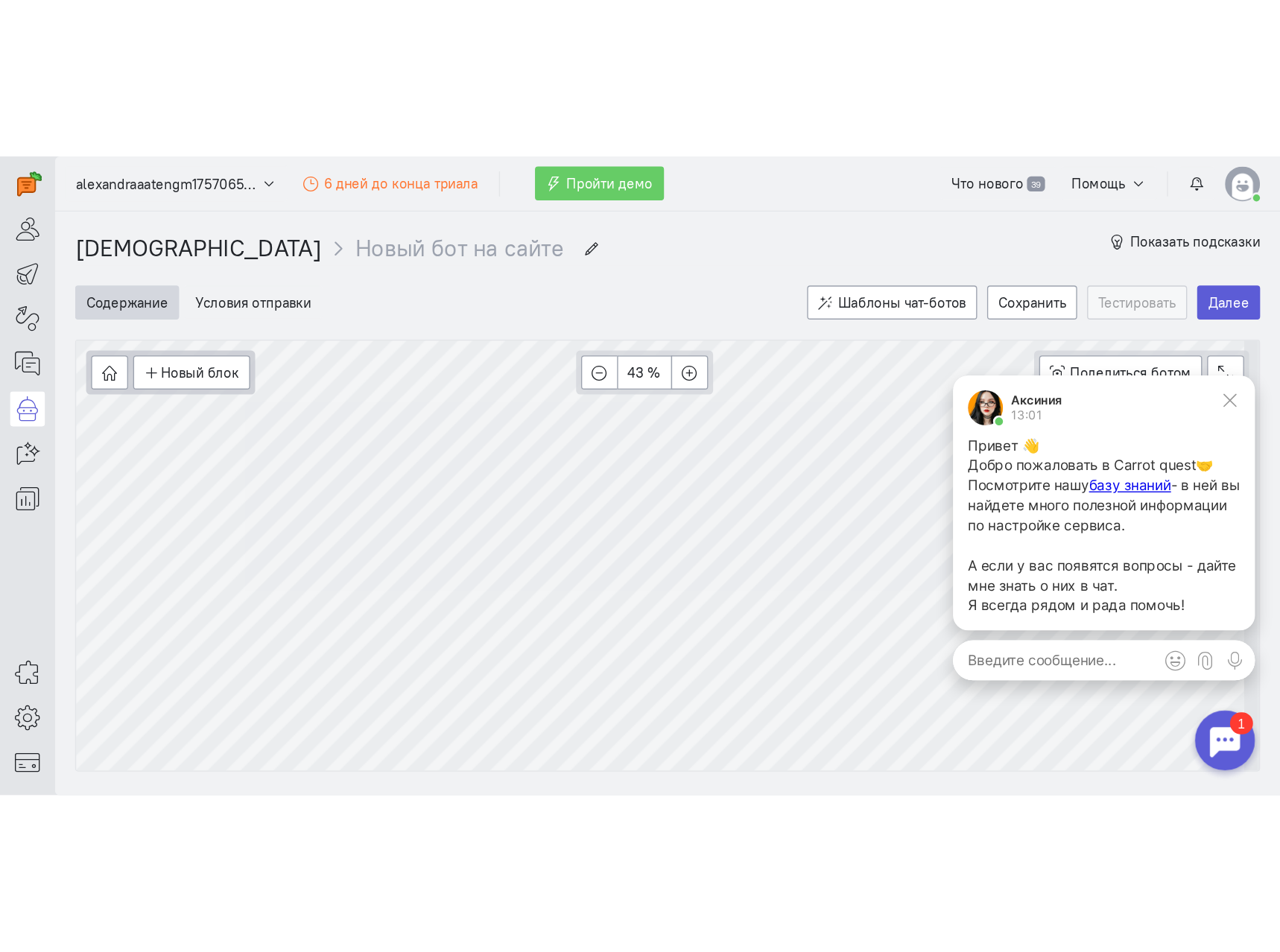
scroll to position [0, 0]
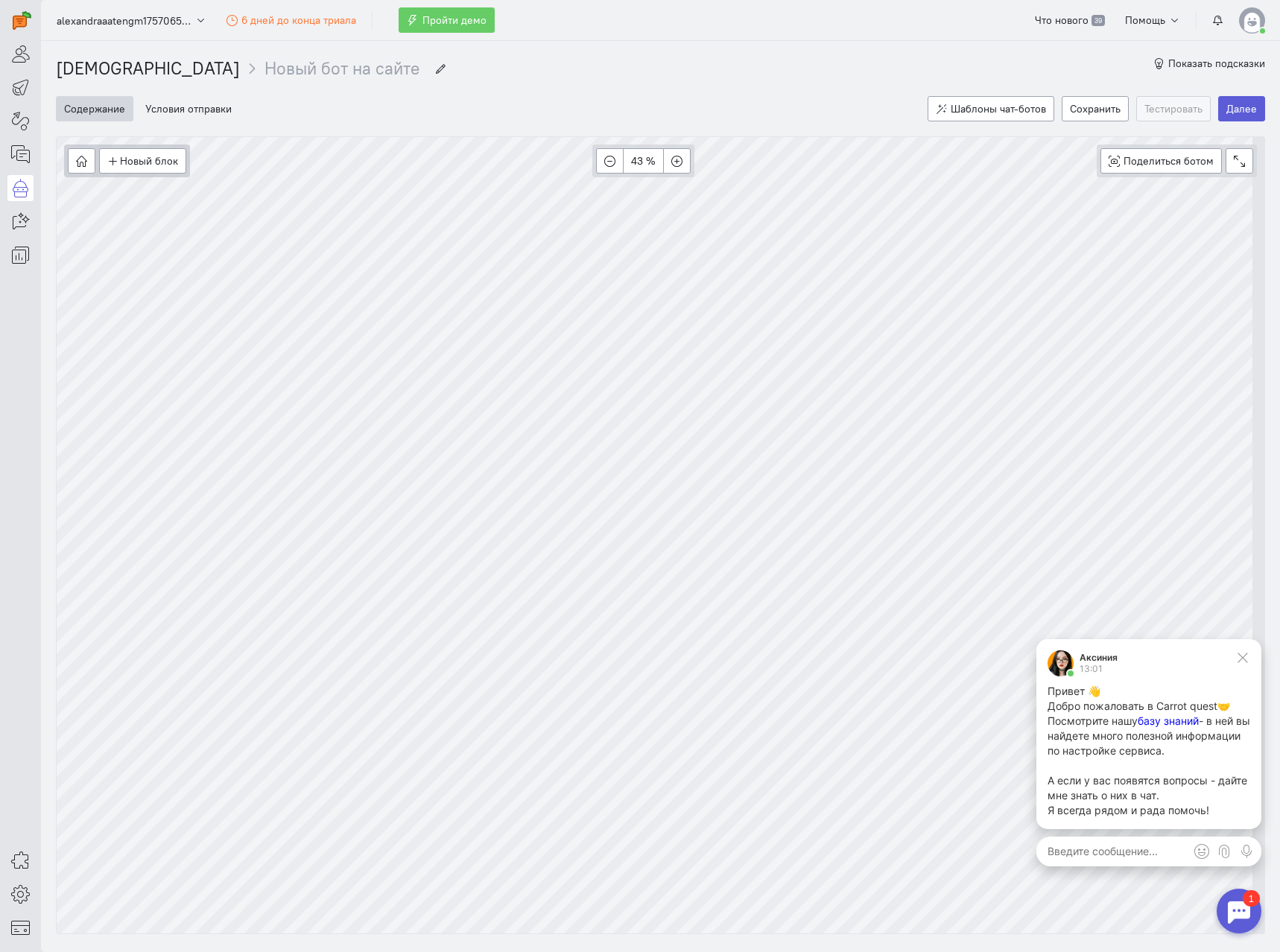
click at [953, 475] on span "базу знаний" at bounding box center [1168, 721] width 61 height 13
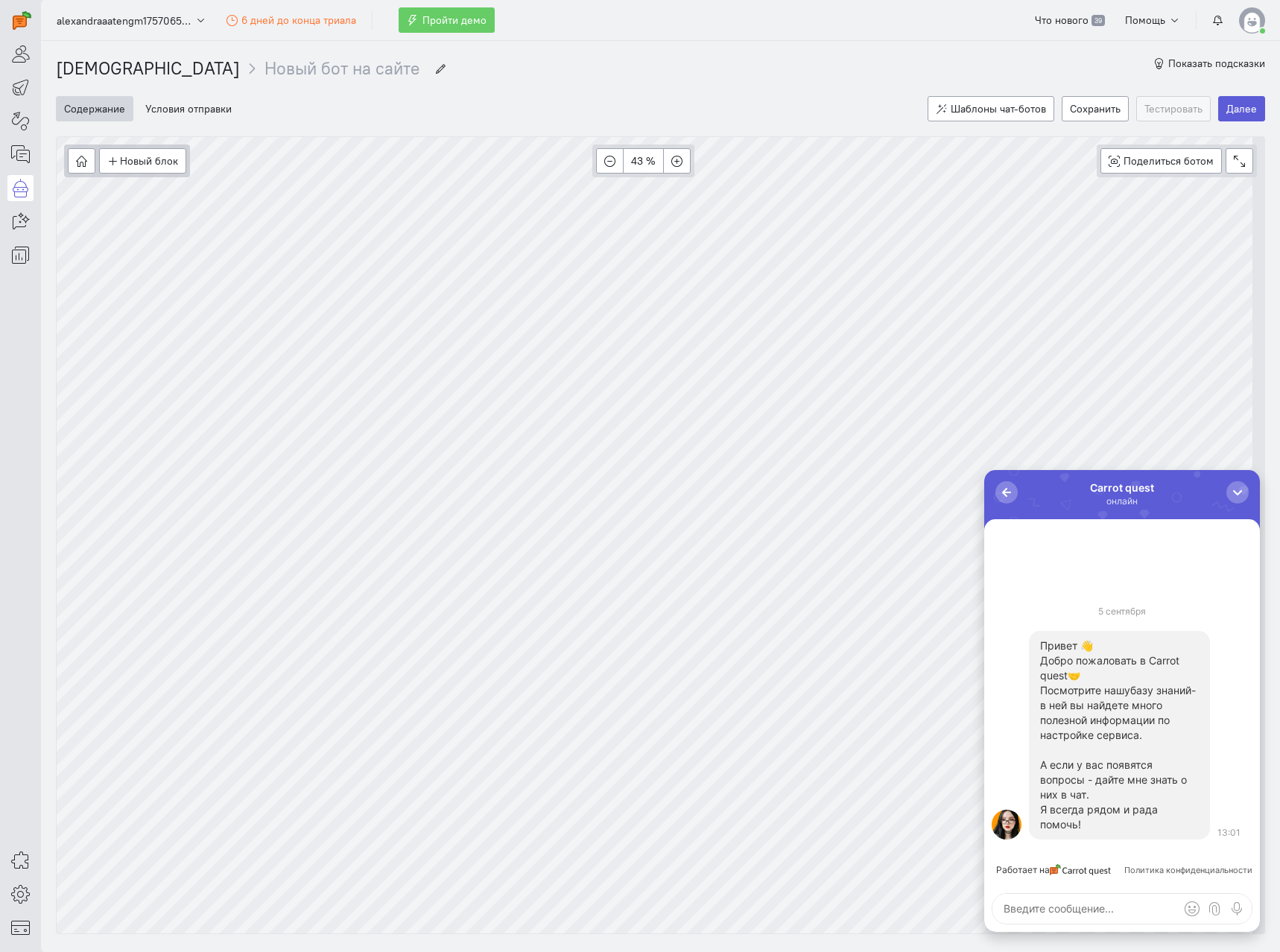
click at [953, 475] on span "базу знаний" at bounding box center [1161, 690] width 61 height 13
